Goal: Participate in discussion: Engage in conversation with other users on a specific topic

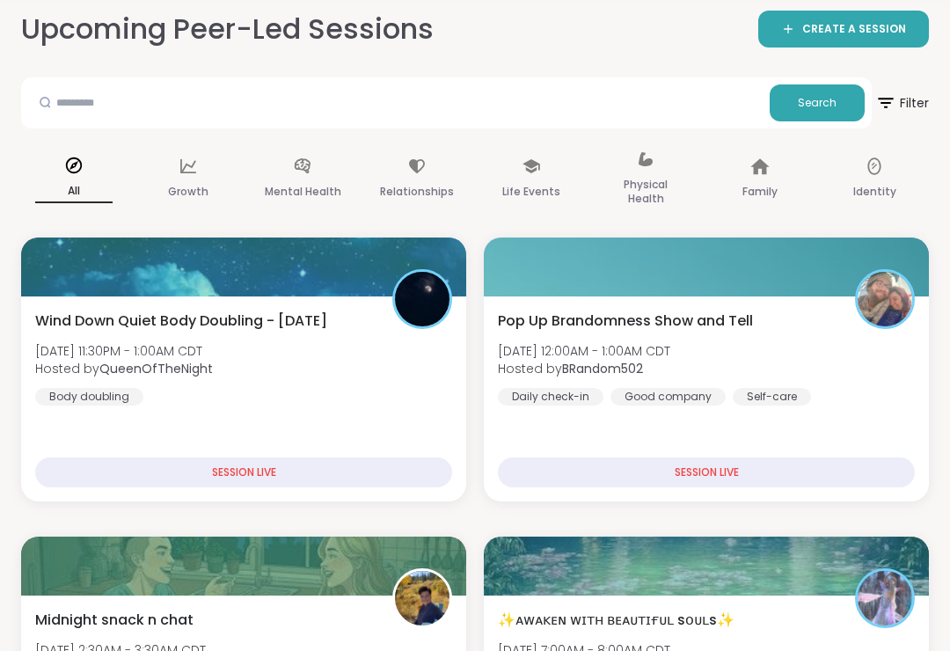
scroll to position [82, 0]
click at [539, 404] on div "Daily check-in" at bounding box center [551, 397] width 106 height 18
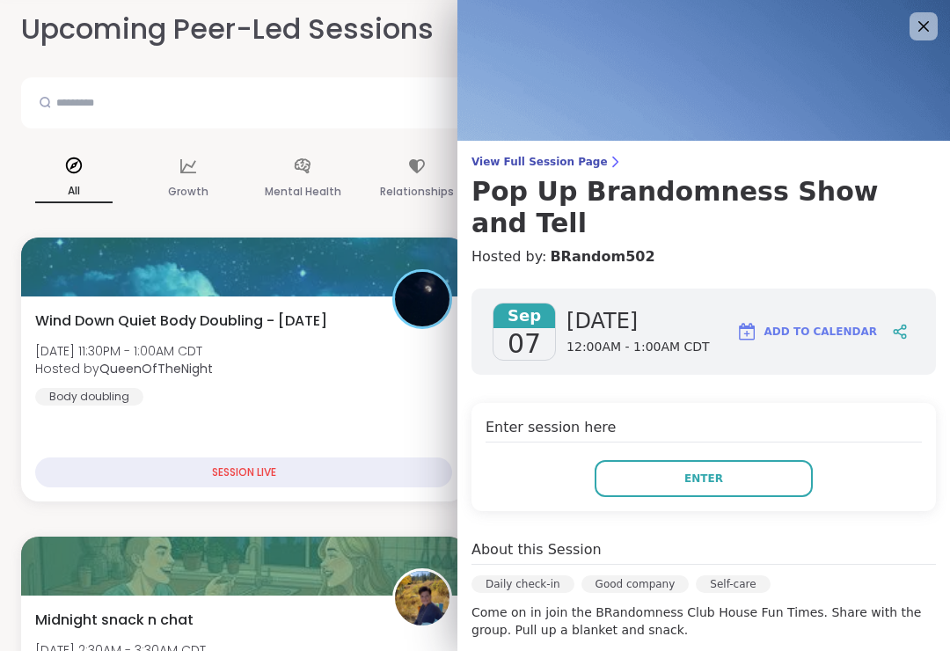
click at [641, 460] on button "Enter" at bounding box center [703, 478] width 218 height 37
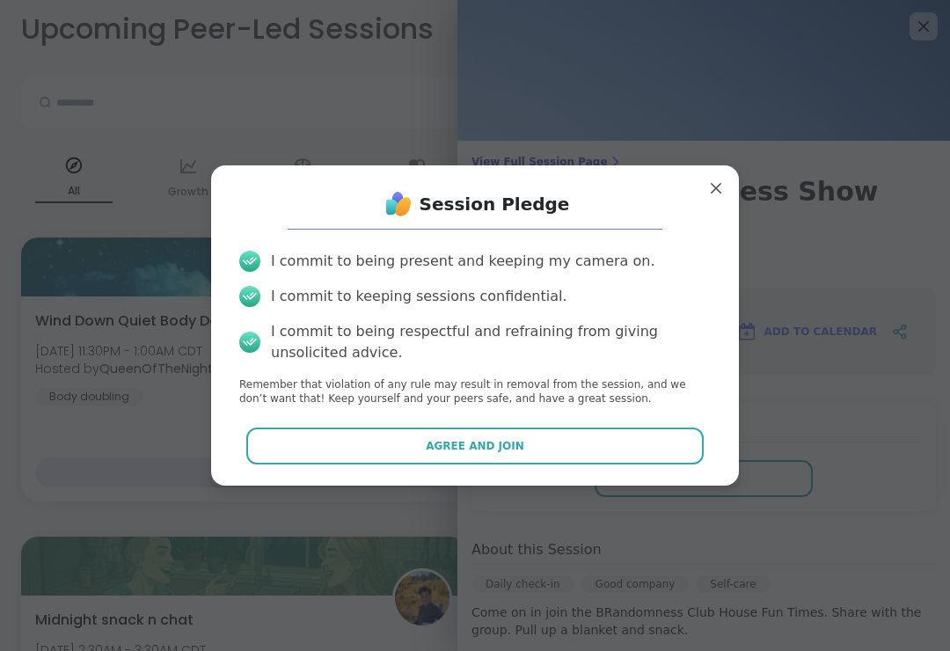
click at [574, 452] on button "Agree and Join" at bounding box center [475, 445] width 458 height 37
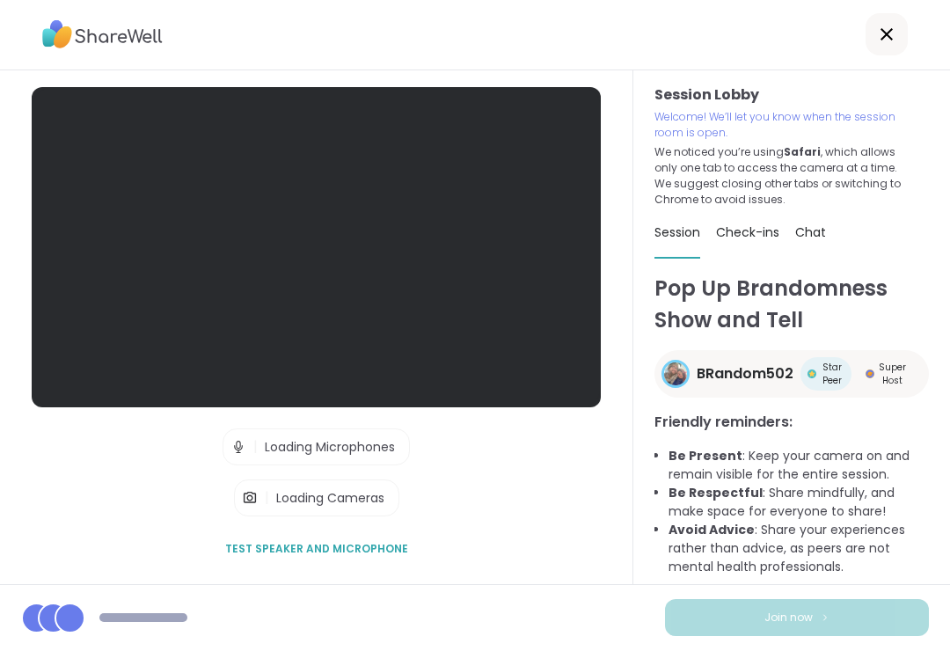
scroll to position [27, 0]
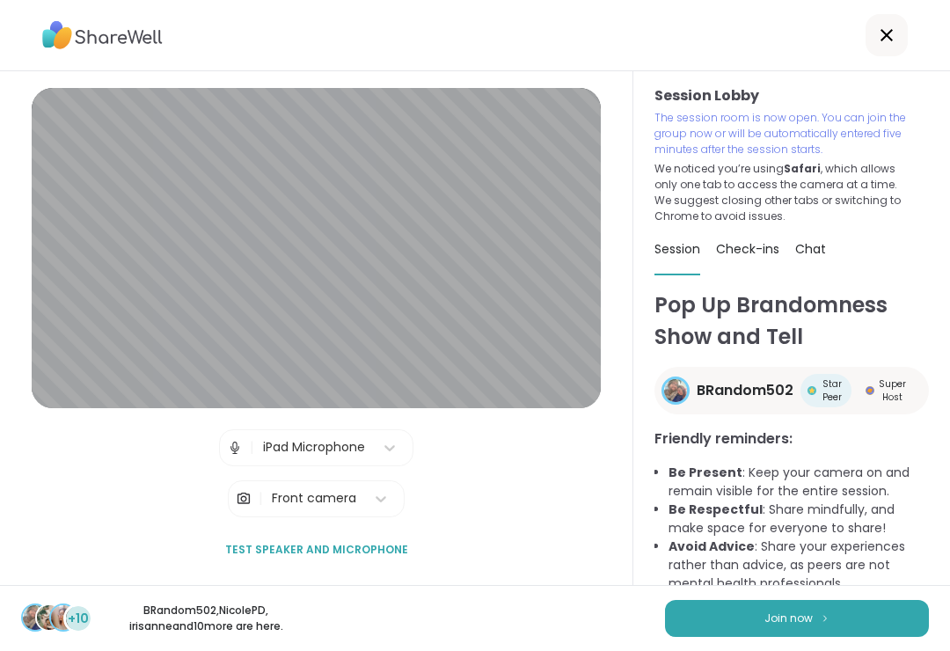
click at [797, 610] on span "Join now" at bounding box center [788, 618] width 48 height 16
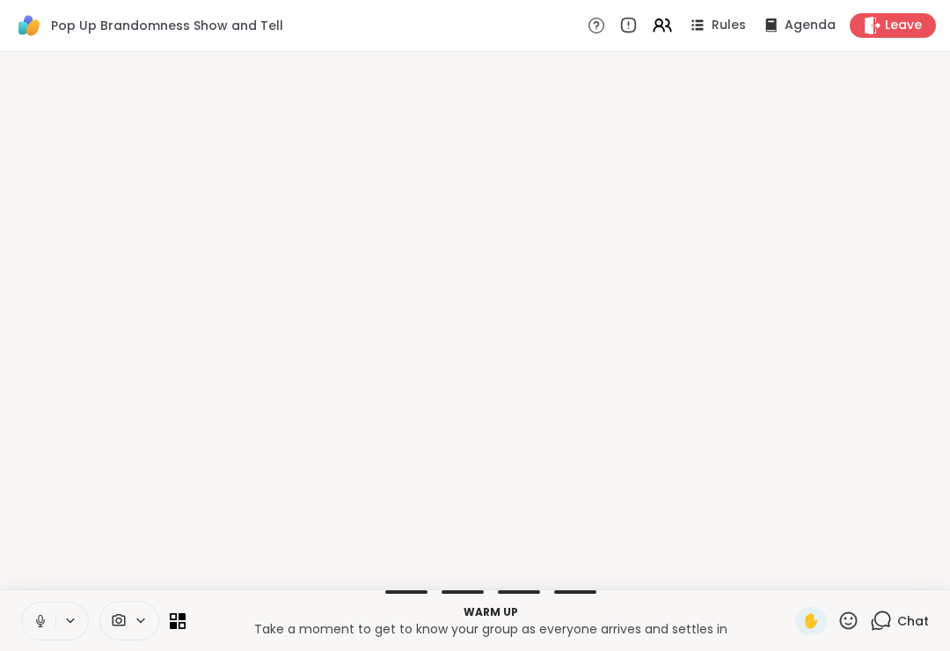
scroll to position [0, 0]
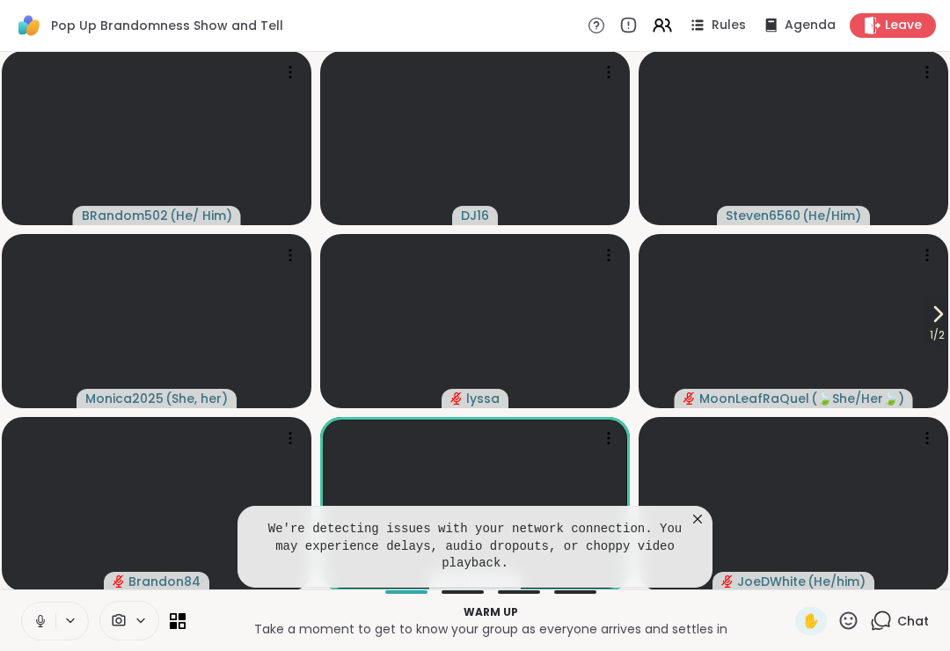
click at [42, 623] on icon at bounding box center [40, 620] width 9 height 5
click at [695, 520] on icon at bounding box center [697, 519] width 18 height 18
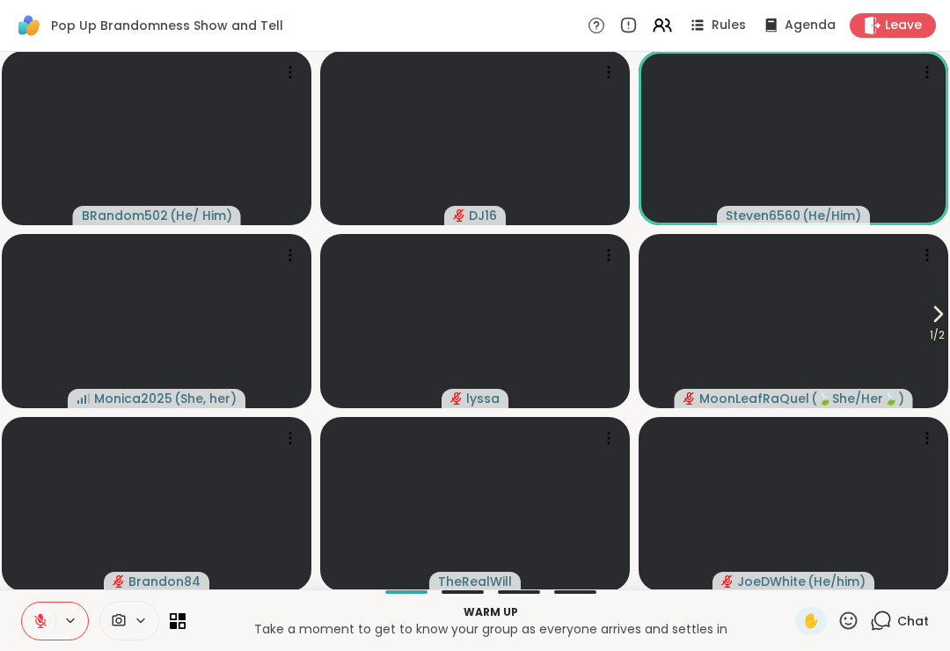
click at [935, 321] on icon at bounding box center [938, 314] width 7 height 14
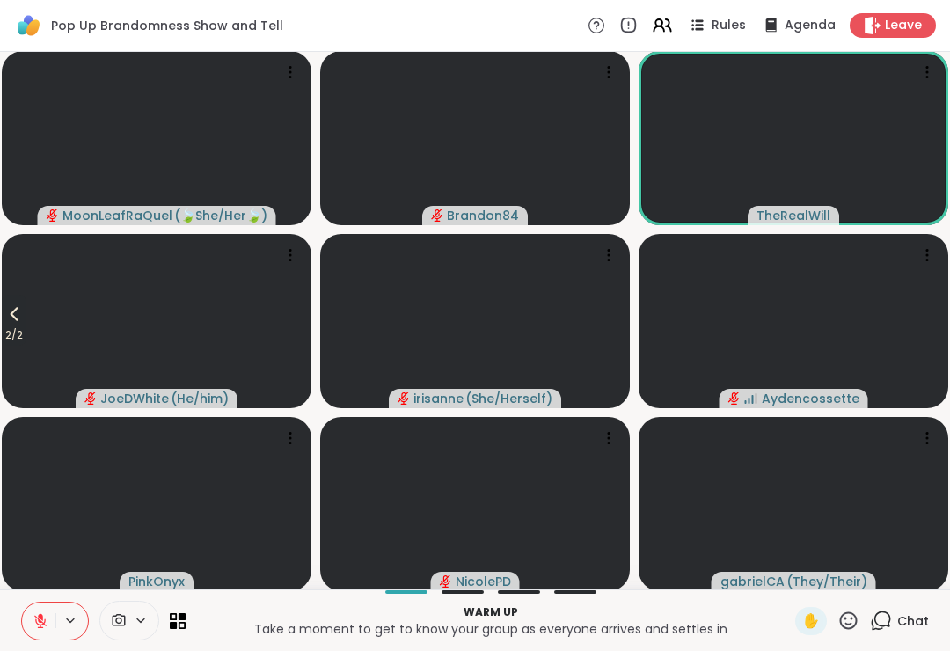
click at [10, 331] on span "2 / 2" at bounding box center [14, 334] width 25 height 21
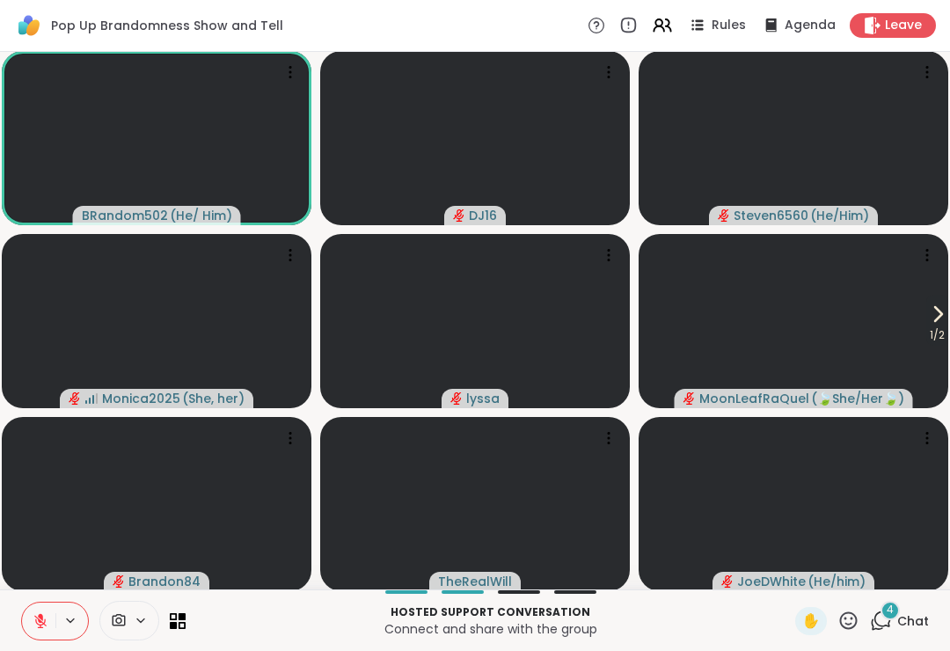
click at [928, 331] on span "1 / 2" at bounding box center [937, 334] width 22 height 21
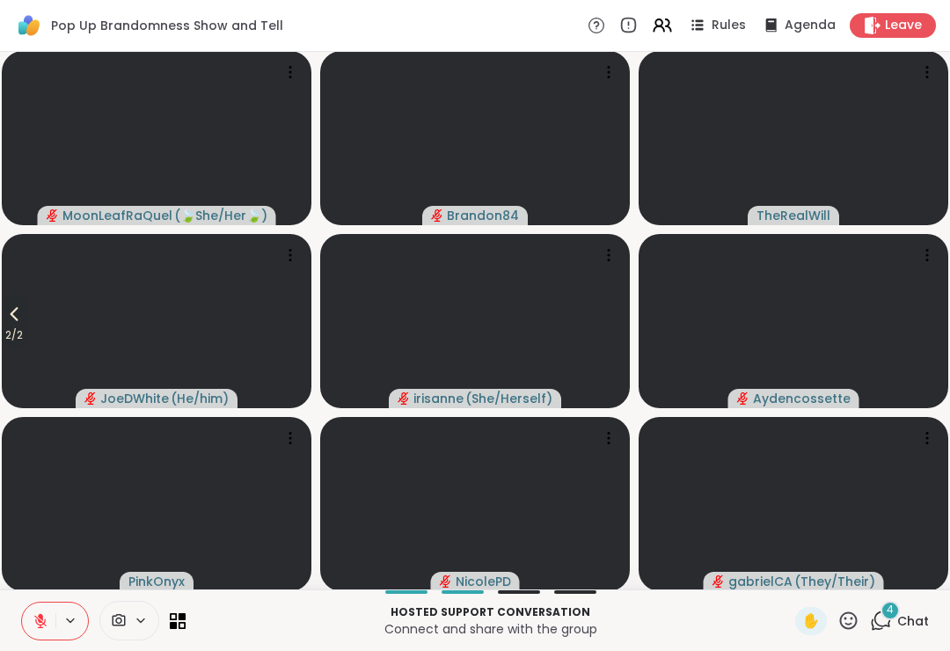
click at [11, 324] on icon at bounding box center [14, 313] width 21 height 21
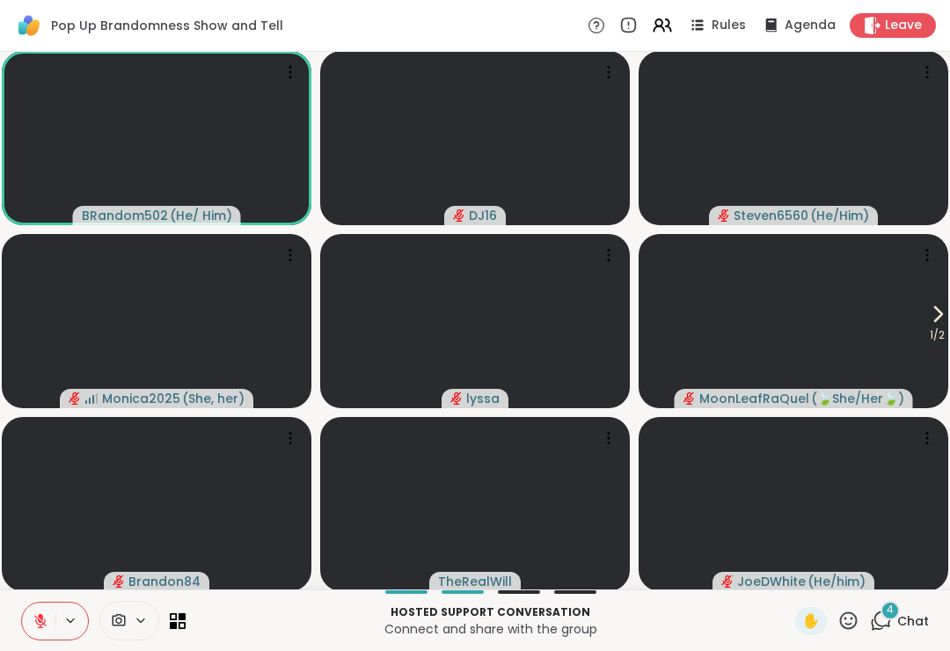
click at [879, 629] on icon at bounding box center [881, 620] width 22 height 22
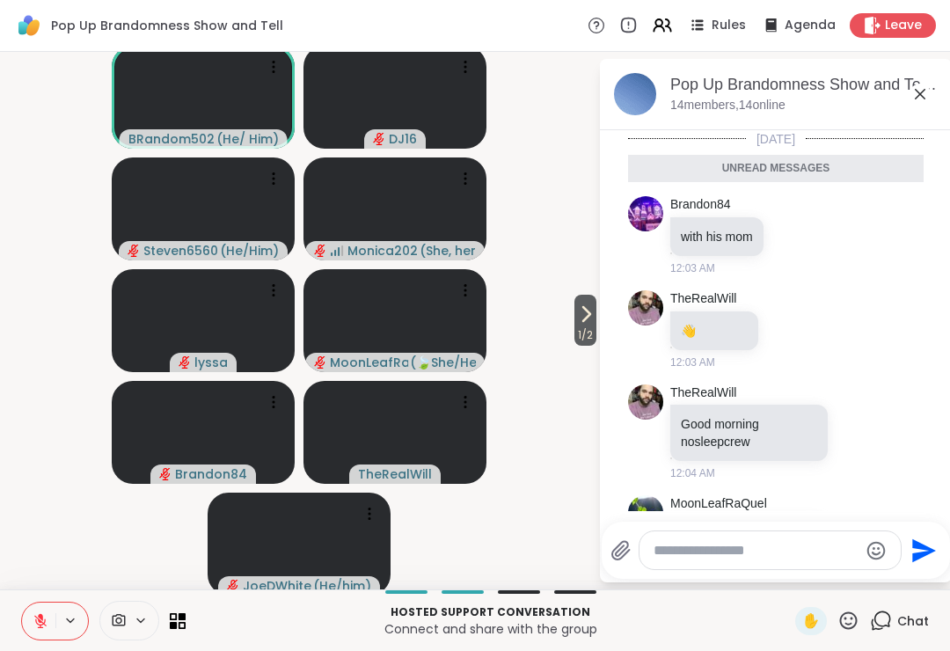
click at [921, 98] on icon at bounding box center [919, 94] width 21 height 21
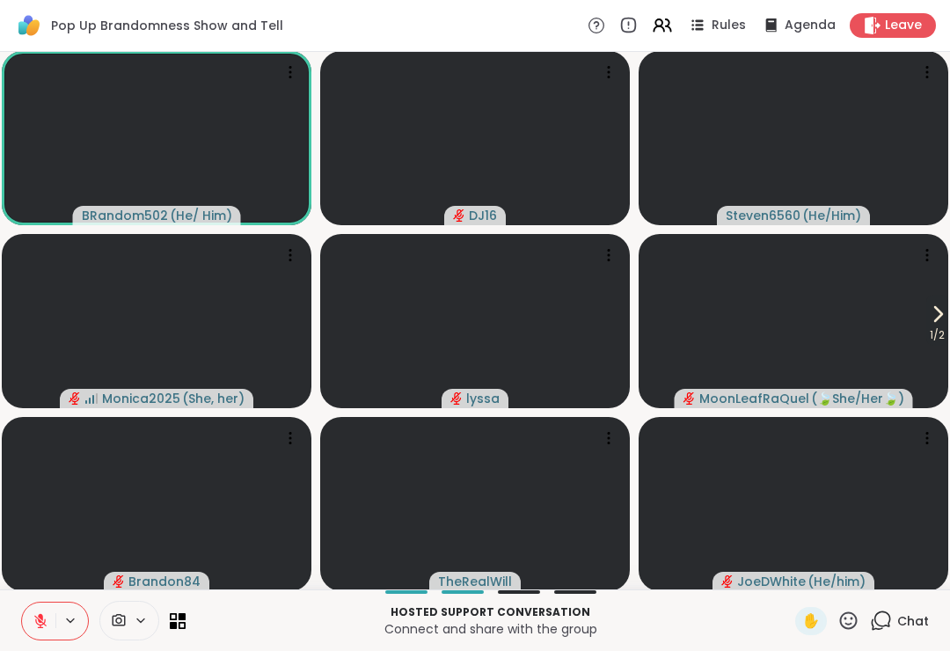
click at [945, 308] on icon at bounding box center [937, 313] width 21 height 21
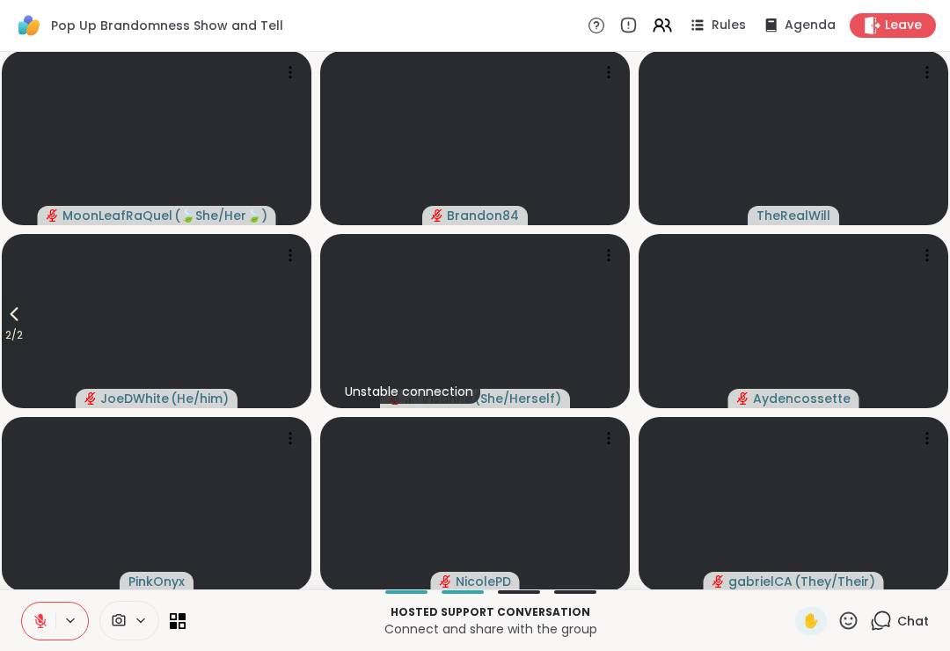
click at [7, 320] on icon at bounding box center [14, 313] width 21 height 21
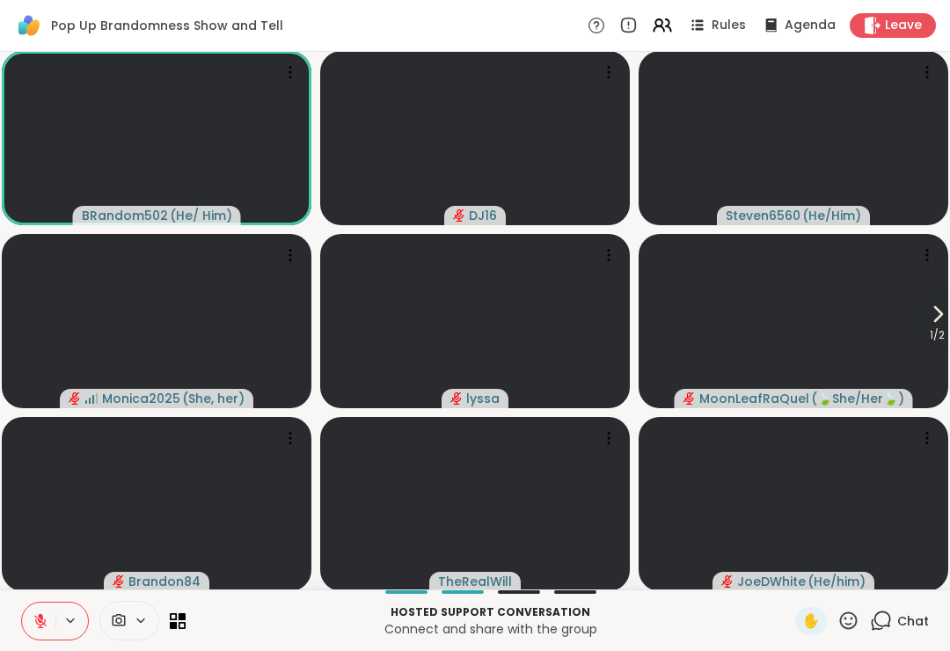
click at [947, 330] on span "1 / 2" at bounding box center [937, 334] width 22 height 21
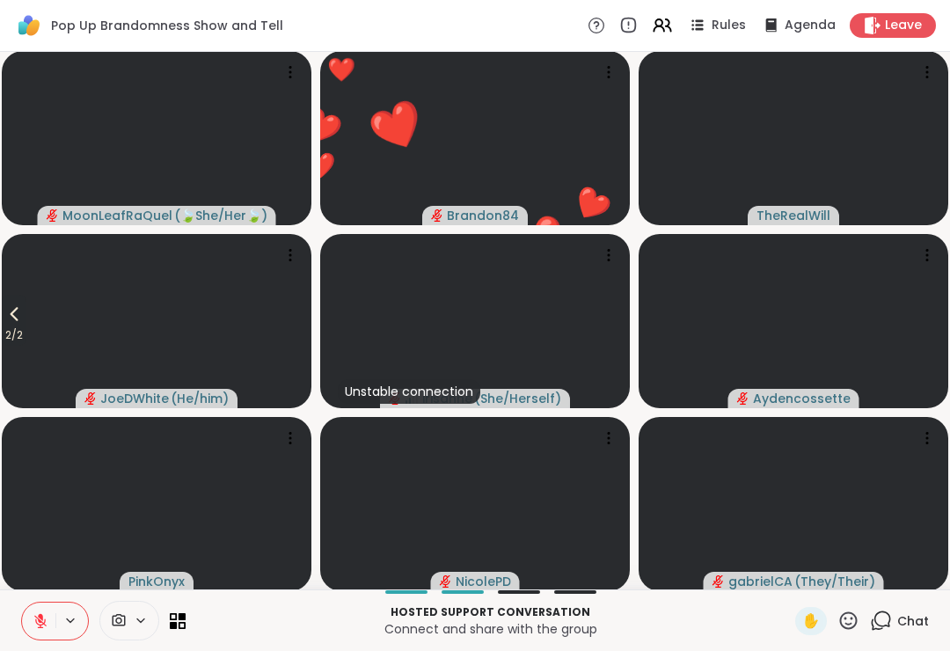
click at [4, 307] on button "2 / 2" at bounding box center [14, 320] width 25 height 51
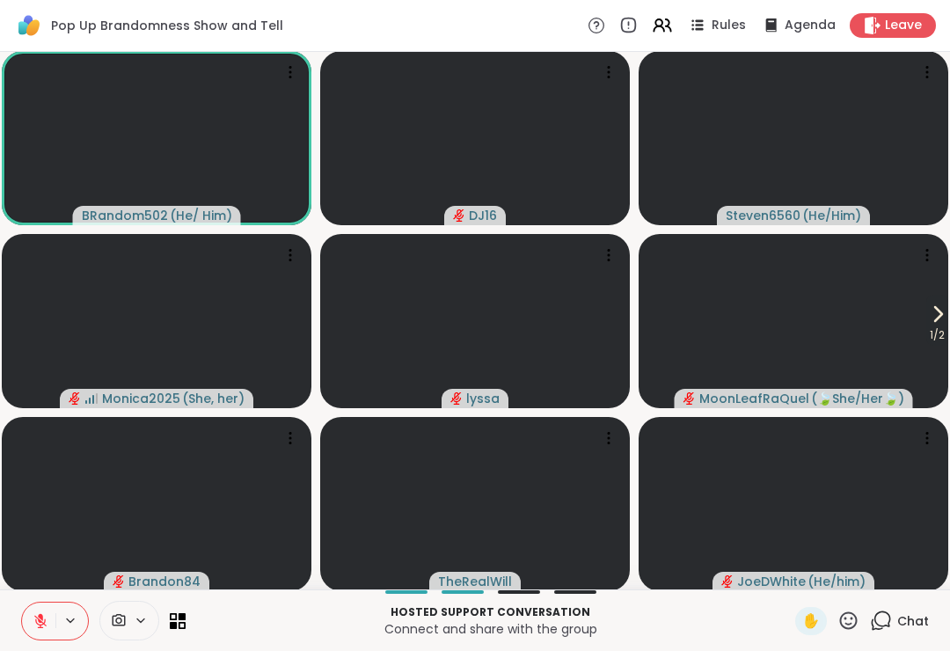
click at [947, 317] on button "1 / 2" at bounding box center [937, 320] width 22 height 51
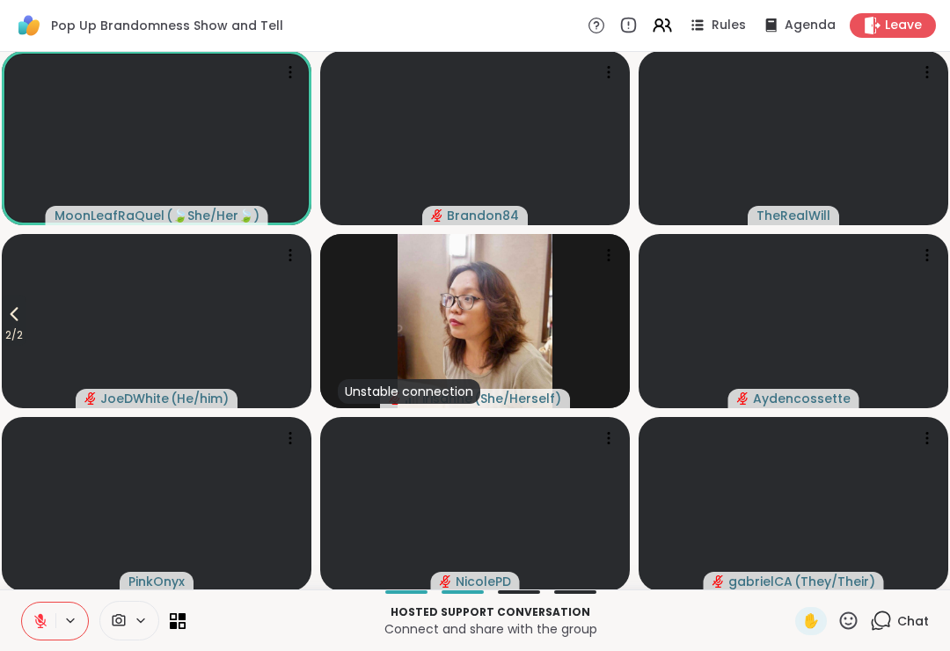
click at [9, 307] on icon at bounding box center [14, 313] width 21 height 21
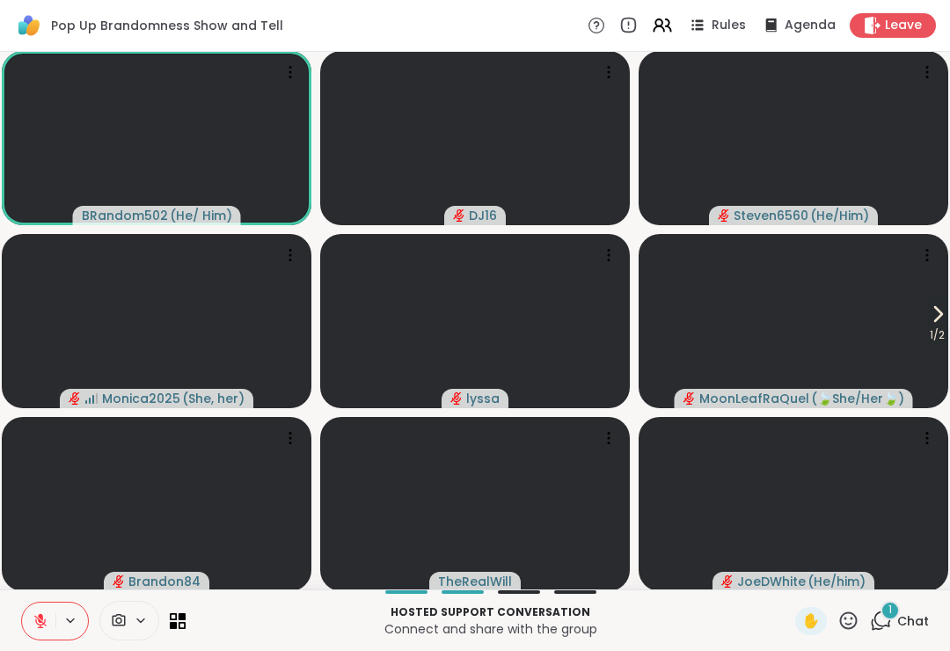
click at [947, 318] on button "1 / 2" at bounding box center [937, 320] width 22 height 51
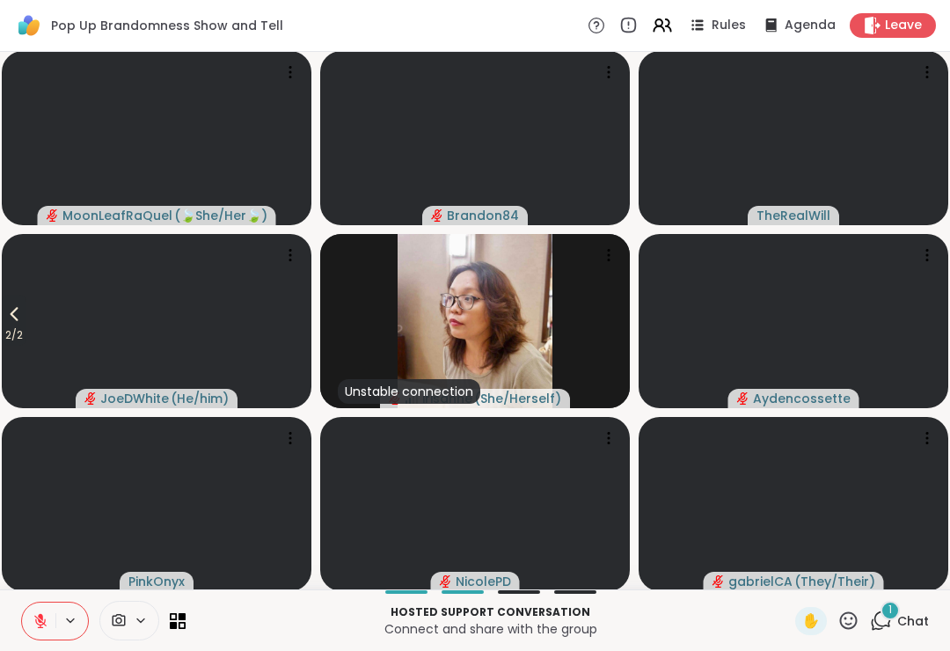
click at [11, 315] on icon at bounding box center [14, 313] width 21 height 21
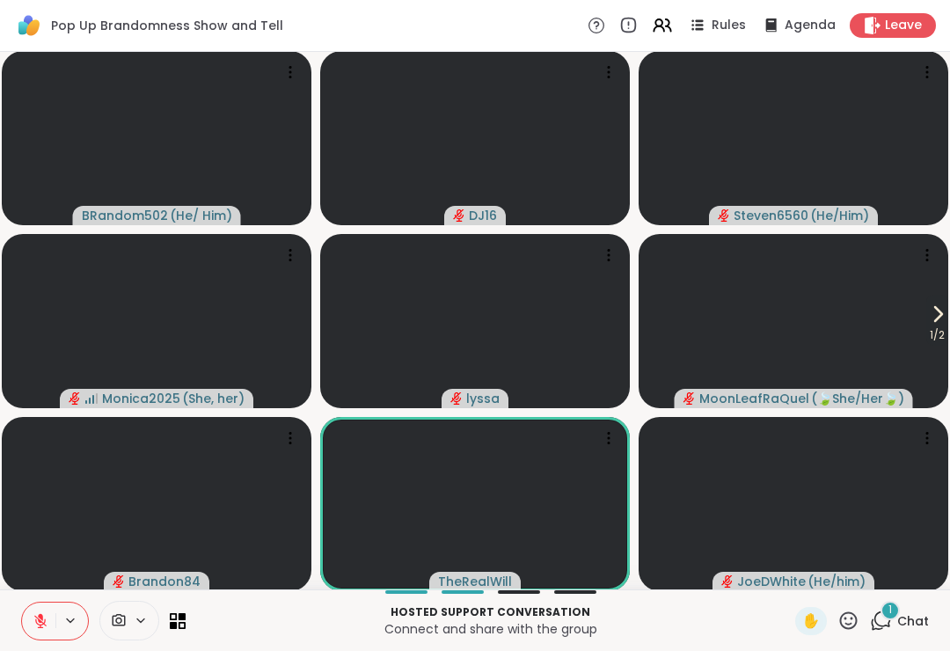
click at [850, 622] on icon at bounding box center [848, 620] width 22 height 22
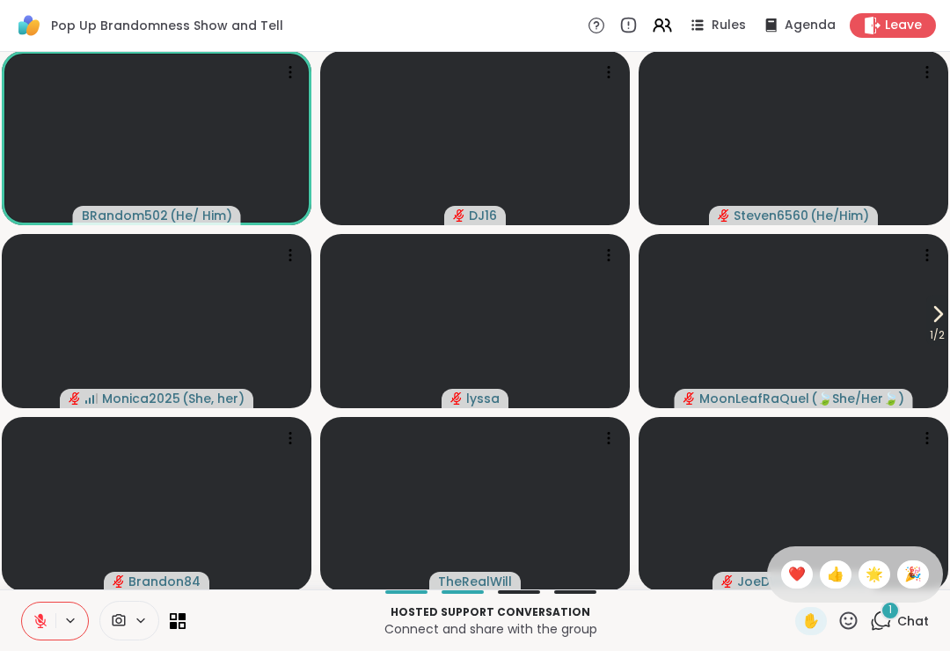
click at [872, 567] on span "🌟" at bounding box center [874, 574] width 18 height 21
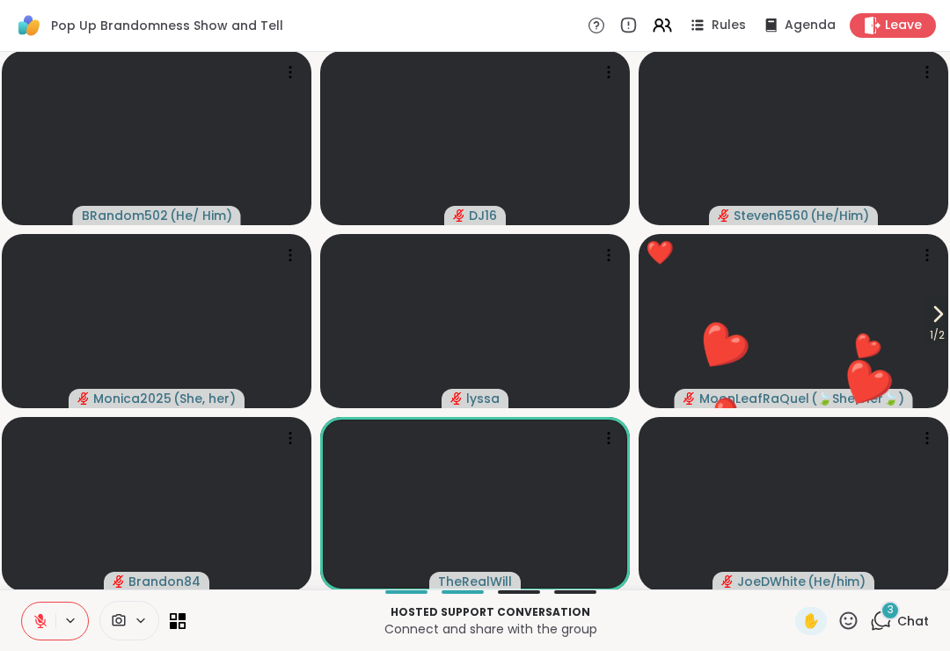
click at [859, 612] on icon at bounding box center [848, 620] width 22 height 22
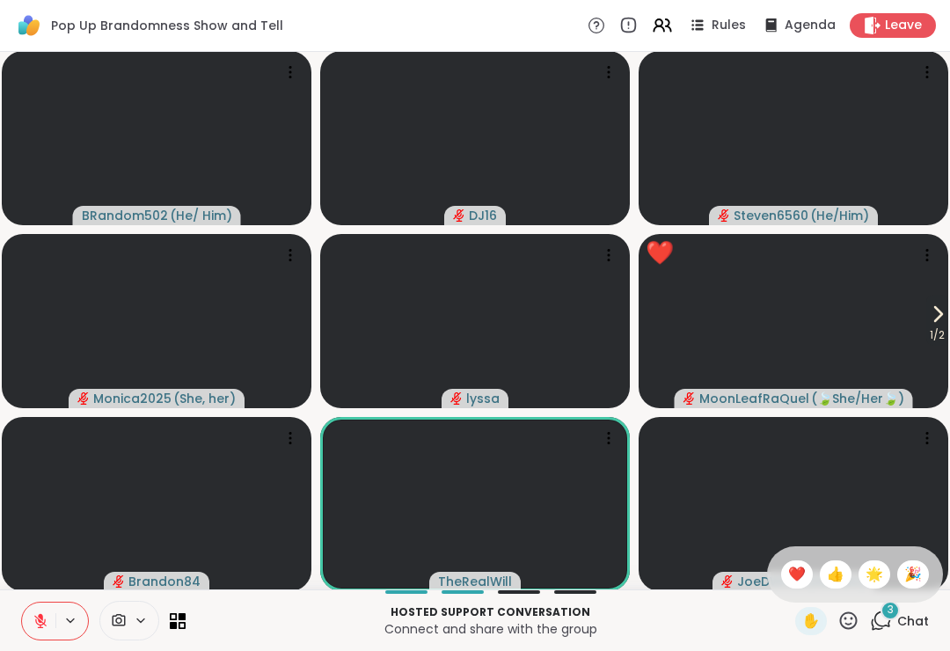
click at [793, 583] on span "❤️" at bounding box center [797, 574] width 18 height 21
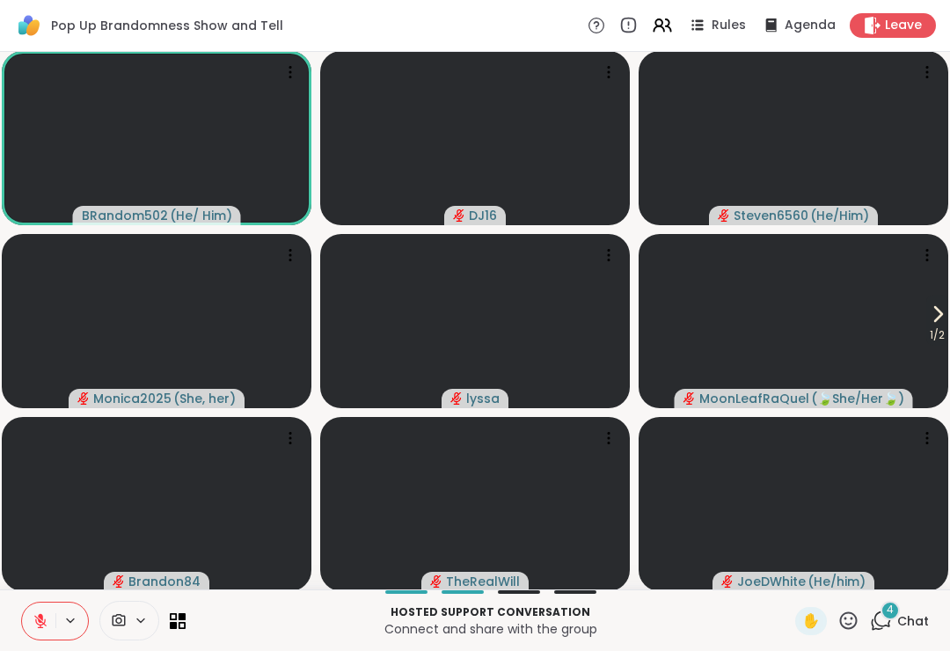
click at [940, 334] on span "1 / 2" at bounding box center [937, 334] width 22 height 21
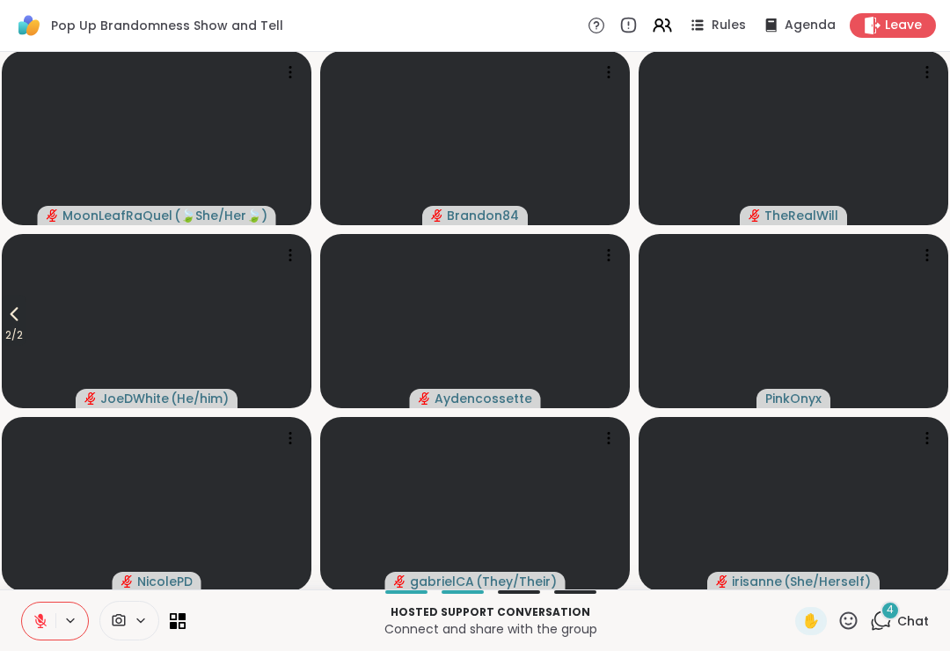
click at [12, 333] on span "2 / 2" at bounding box center [14, 334] width 25 height 21
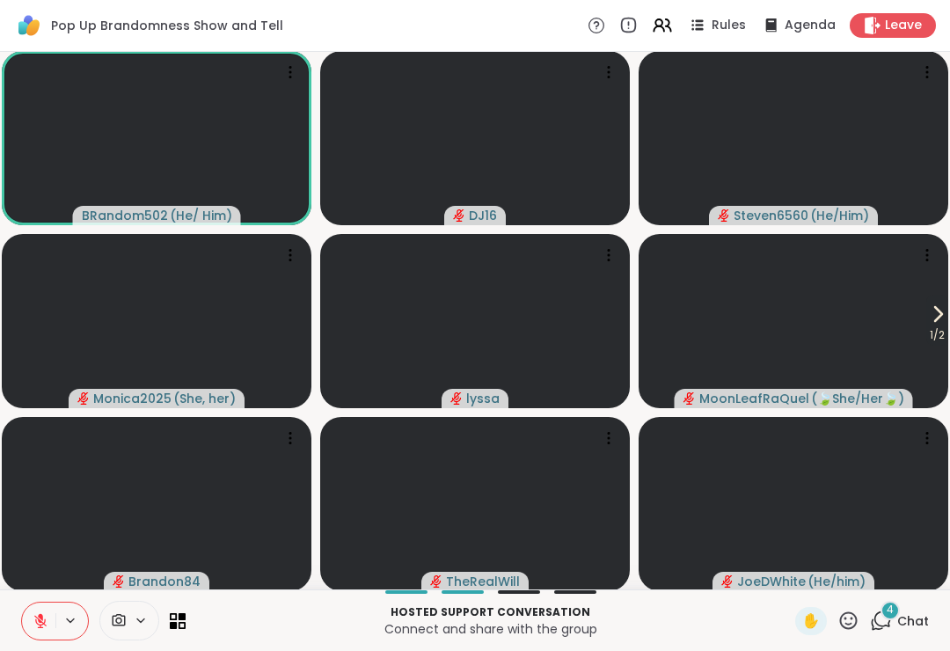
click at [39, 637] on button at bounding box center [38, 620] width 33 height 37
click at [32, 633] on button at bounding box center [38, 620] width 33 height 37
